Goal: Task Accomplishment & Management: Manage account settings

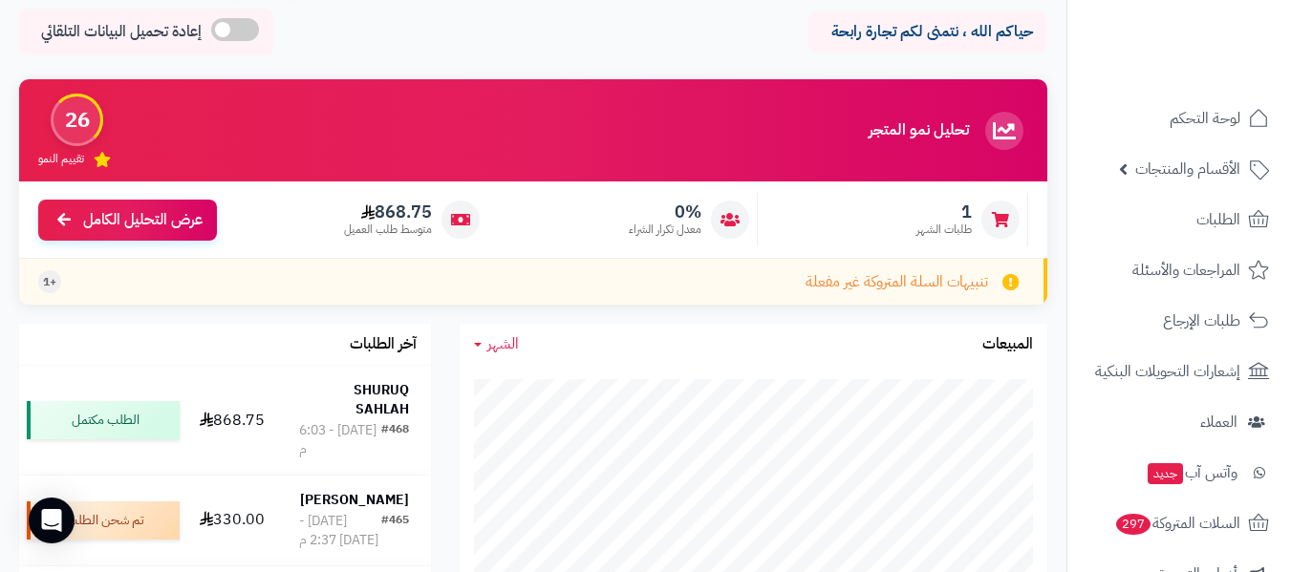
scroll to position [76, 0]
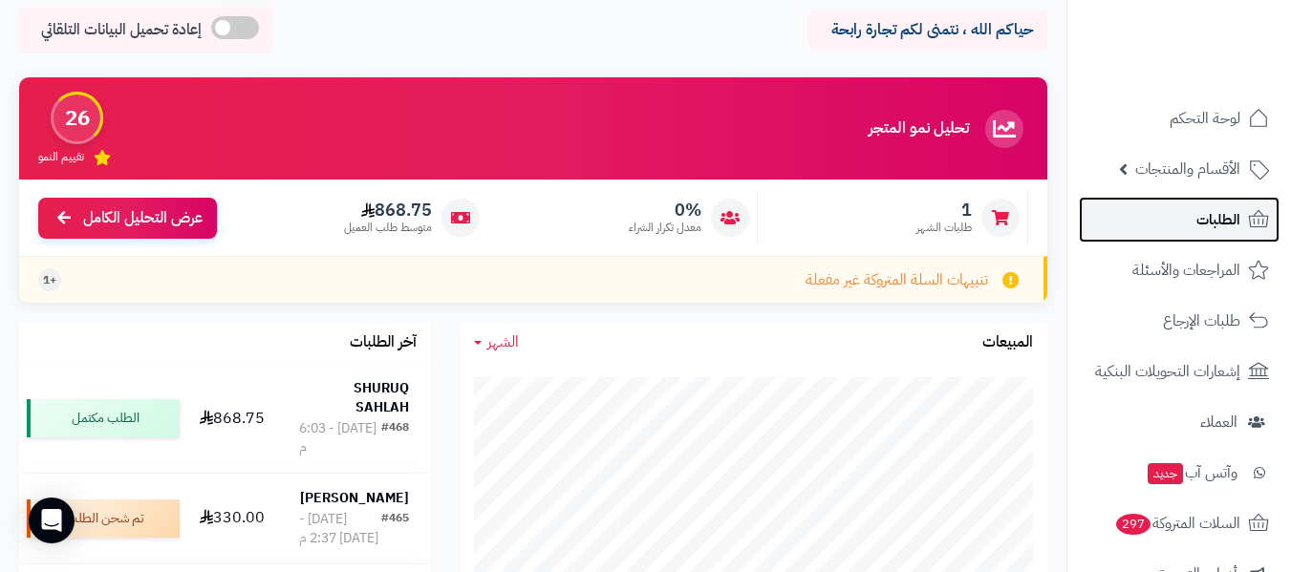
click at [1213, 217] on span "الطلبات" at bounding box center [1218, 219] width 44 height 27
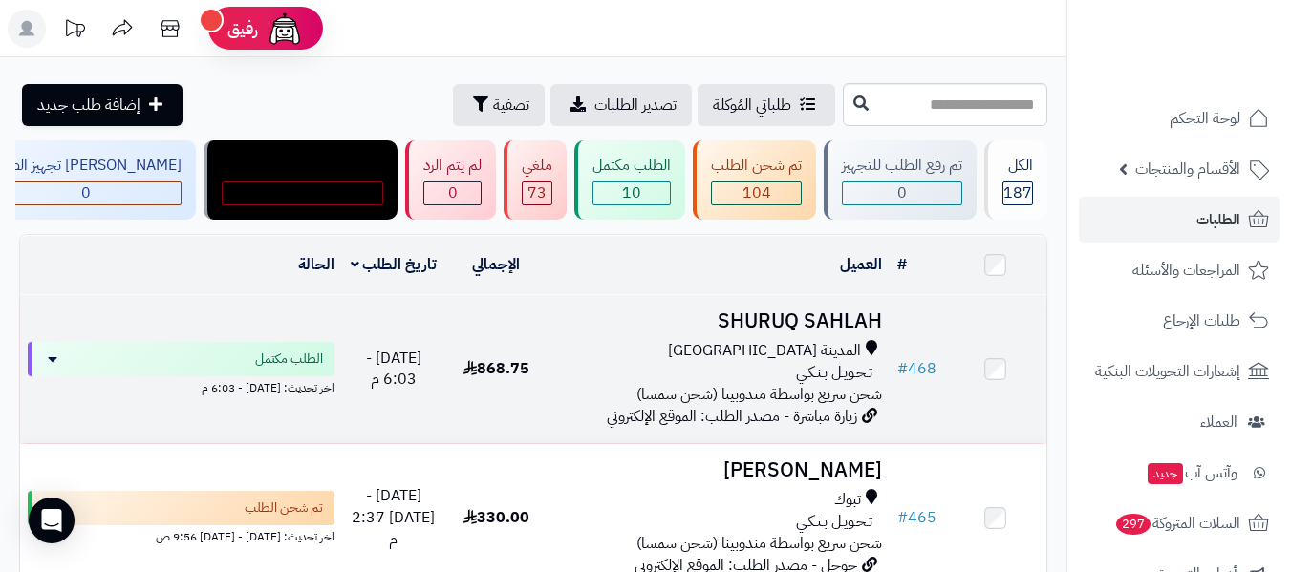
click at [706, 348] on div "المدينة [GEOGRAPHIC_DATA]" at bounding box center [718, 351] width 327 height 22
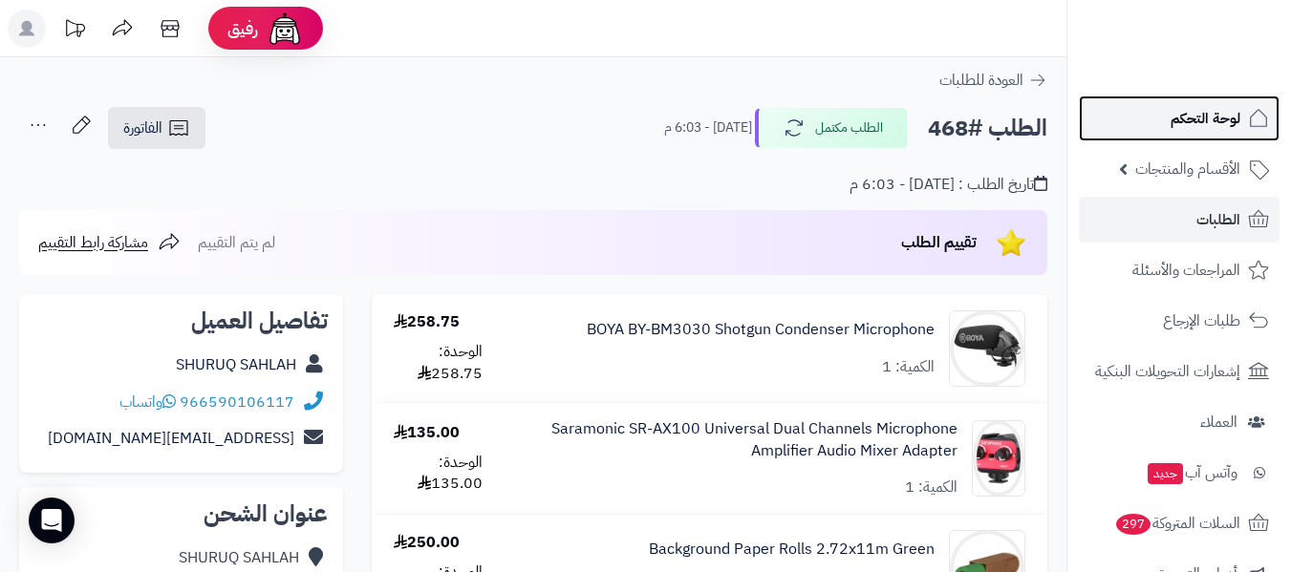
click at [1224, 108] on span "لوحة التحكم" at bounding box center [1205, 118] width 70 height 27
